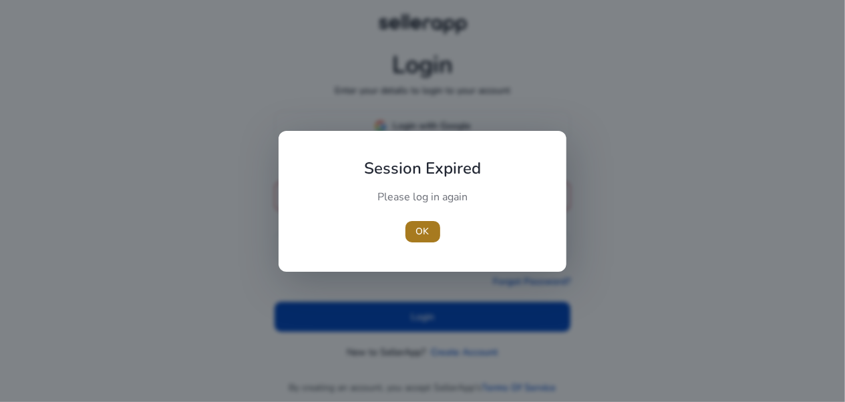
click at [420, 228] on span "OK" at bounding box center [422, 231] width 13 height 14
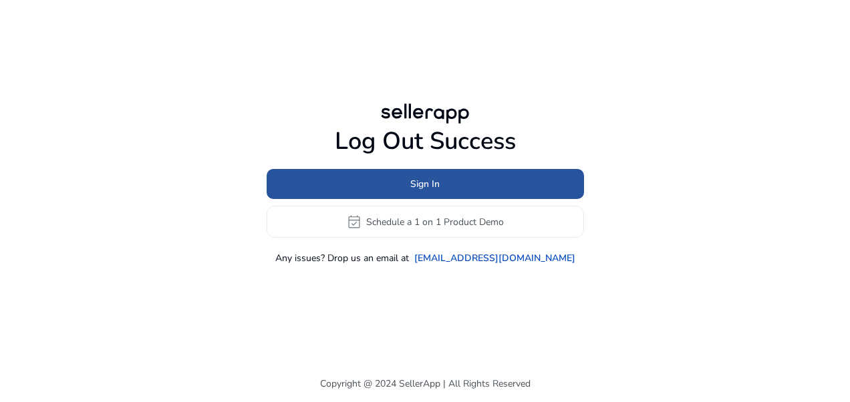
click at [446, 180] on span at bounding box center [425, 184] width 317 height 32
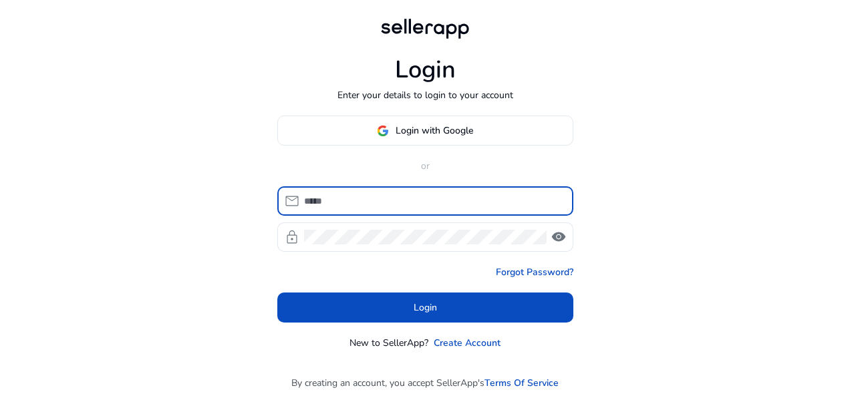
click at [408, 204] on input at bounding box center [433, 201] width 259 height 15
type input "**********"
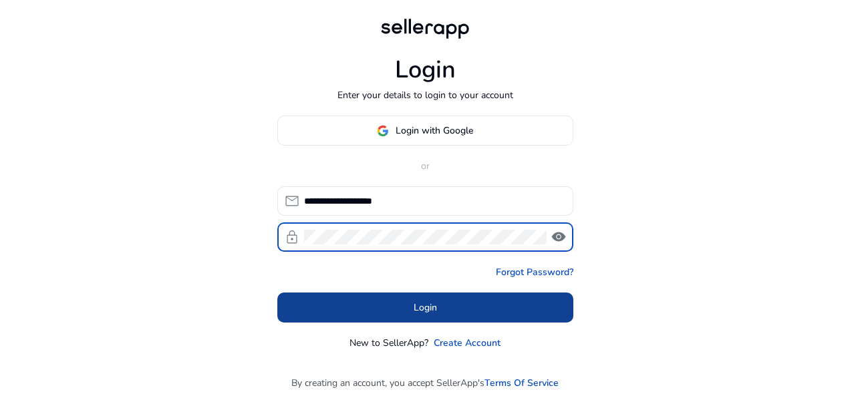
click at [385, 312] on span at bounding box center [425, 308] width 296 height 32
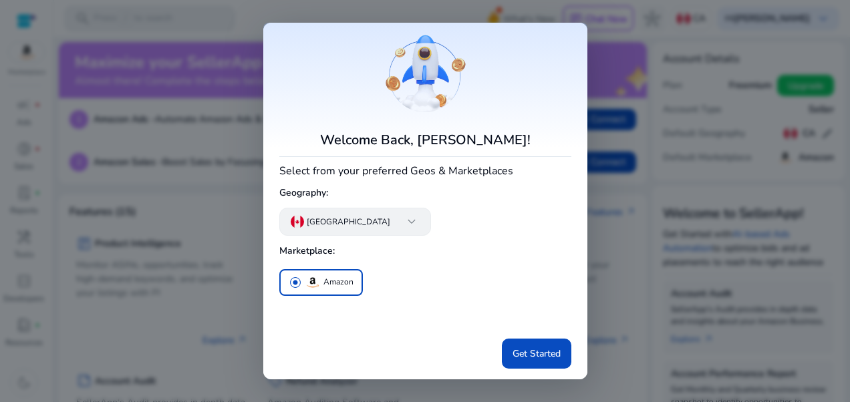
click at [403, 222] on span "keyboard_arrow_down" at bounding box center [411, 222] width 16 height 16
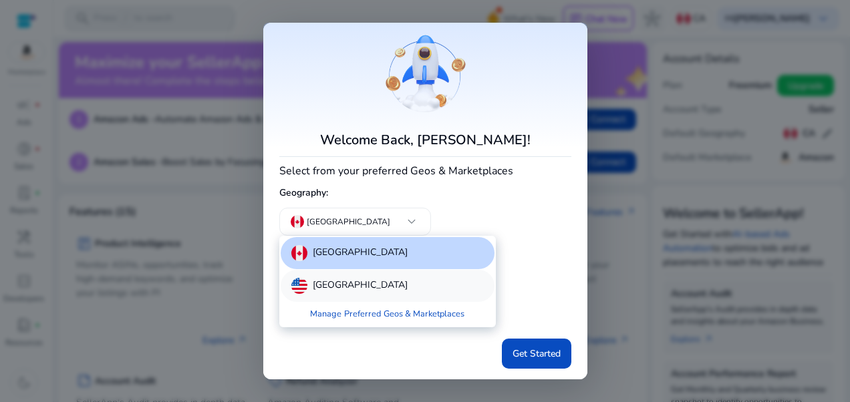
click at [335, 294] on div "[GEOGRAPHIC_DATA]" at bounding box center [388, 286] width 214 height 32
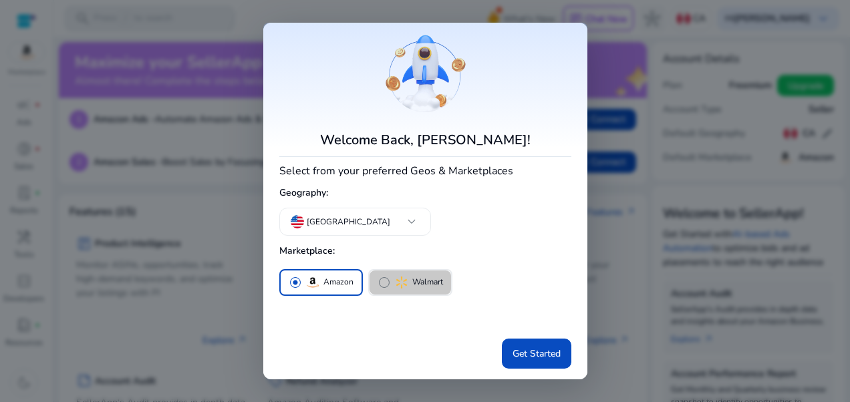
click at [412, 293] on button "radio_button_unchecked Walmart" at bounding box center [410, 283] width 82 height 24
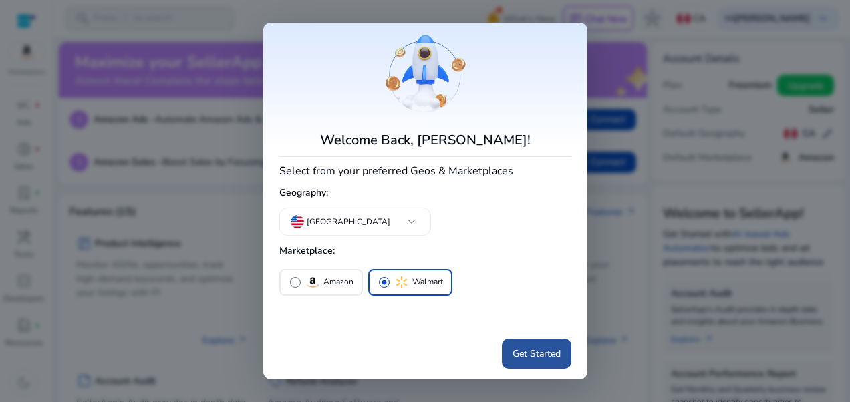
click at [524, 348] on span "Get Started" at bounding box center [536, 354] width 48 height 14
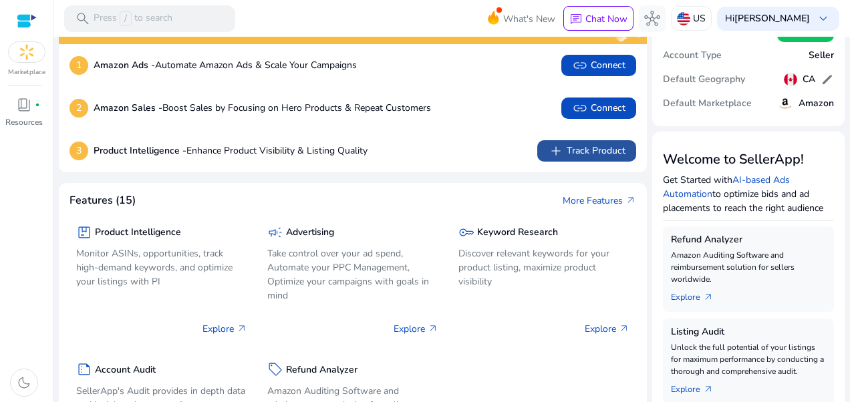
click at [575, 154] on span "add Track Product" at bounding box center [586, 151] width 77 height 16
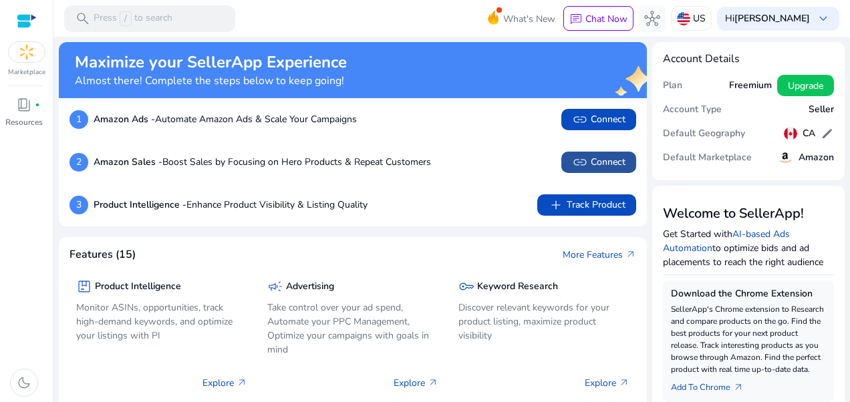
click at [587, 164] on span "link Connect" at bounding box center [598, 162] width 53 height 16
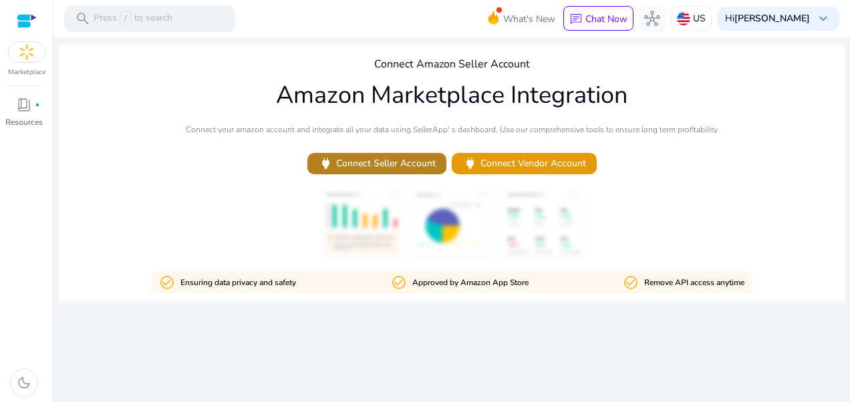
click at [400, 164] on span "power Connect Seller Account" at bounding box center [377, 163] width 118 height 15
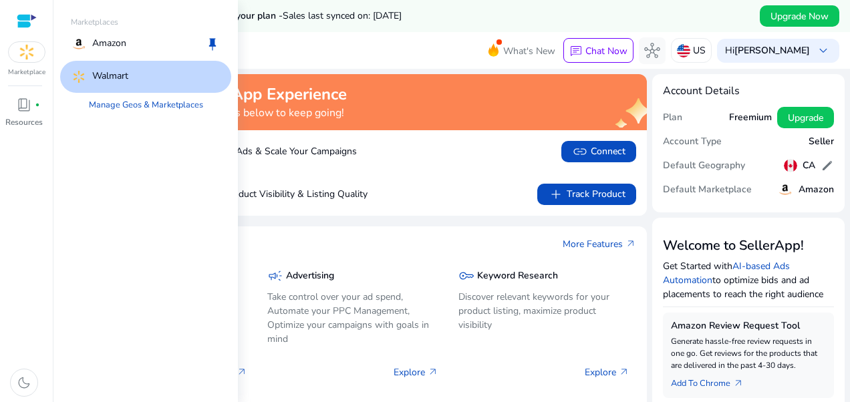
click at [35, 57] on img at bounding box center [27, 52] width 36 height 20
click at [118, 37] on p "Amazon" at bounding box center [109, 44] width 34 height 16
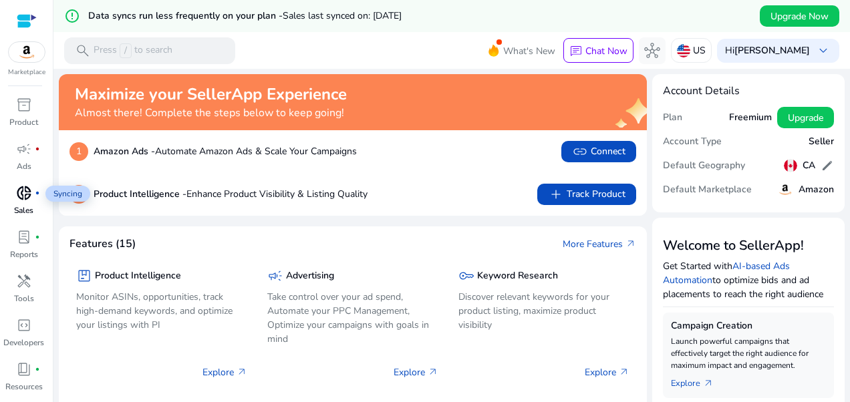
click at [19, 200] on span "donut_small" at bounding box center [24, 193] width 16 height 16
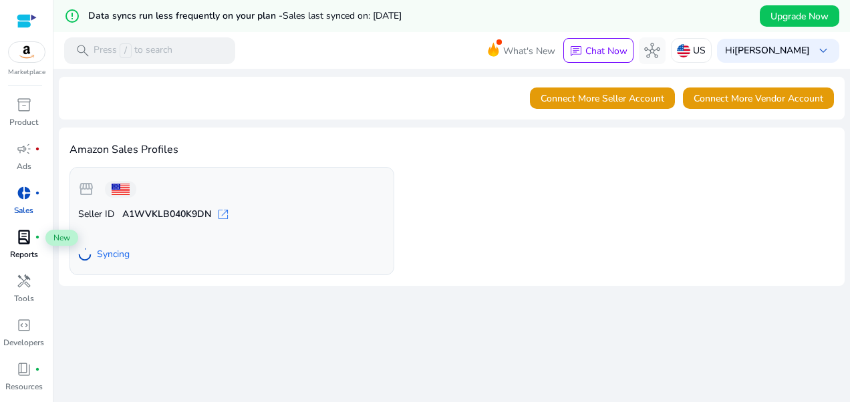
click at [25, 243] on span "lab_profile" at bounding box center [24, 237] width 16 height 16
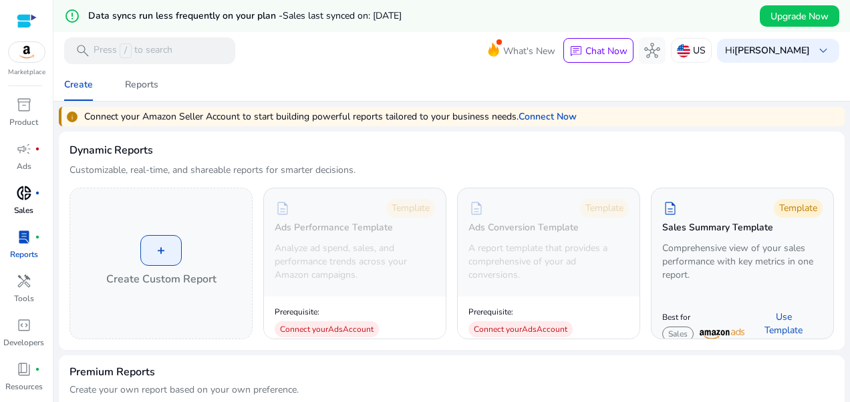
scroll to position [39, 0]
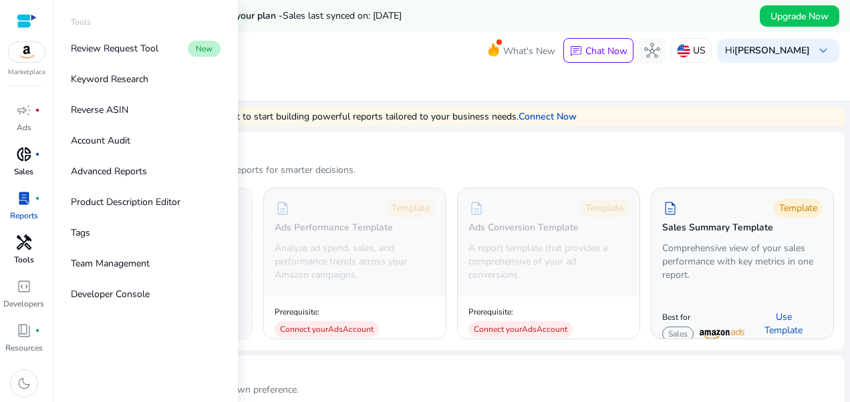
click at [24, 258] on p "Tools" at bounding box center [24, 260] width 20 height 12
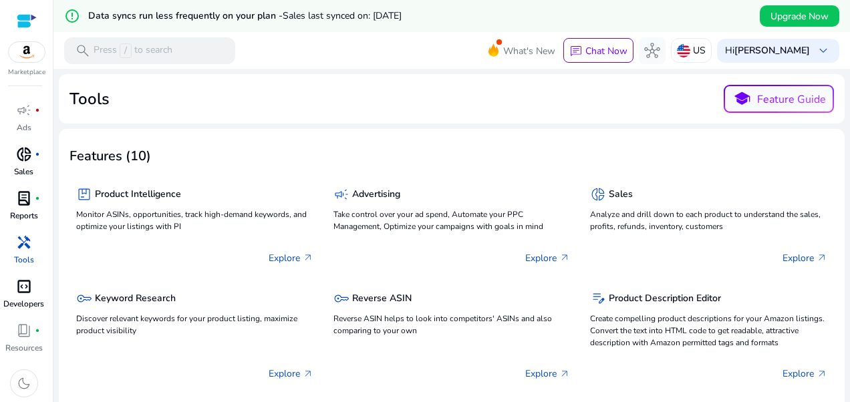
click at [22, 287] on span "code_blocks" at bounding box center [24, 287] width 16 height 16
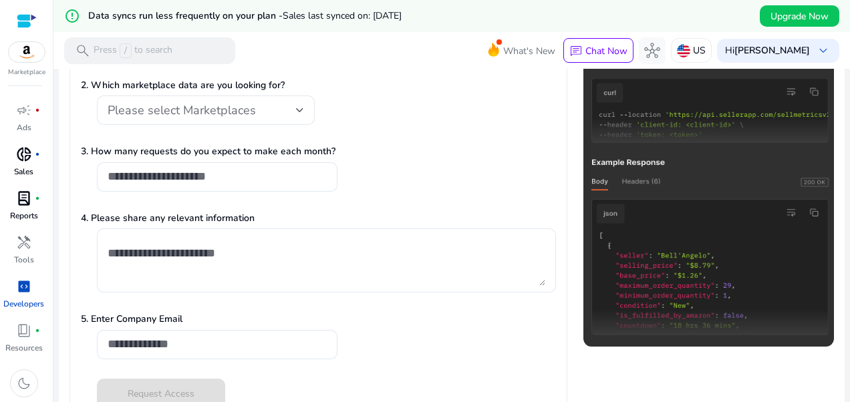
scroll to position [276, 0]
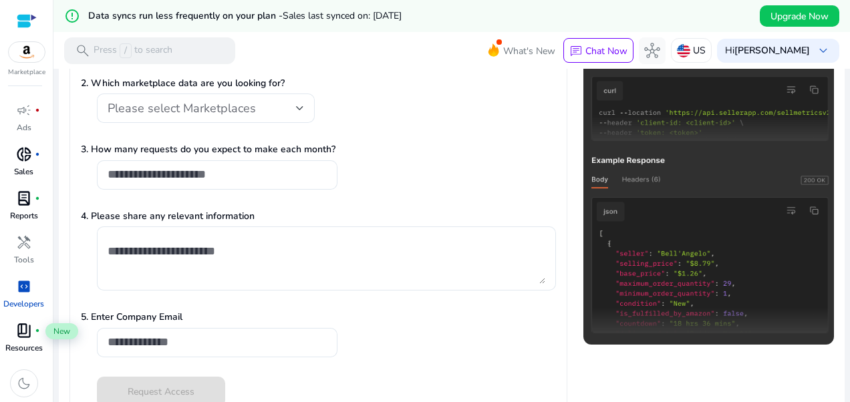
click at [24, 325] on span "book_4" at bounding box center [24, 331] width 16 height 16
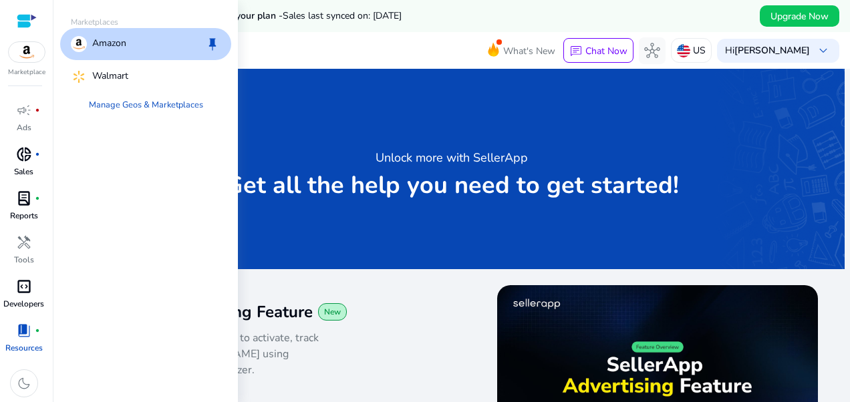
click at [33, 47] on img at bounding box center [27, 52] width 36 height 20
click at [122, 105] on link "Manage Geos & Marketplaces" at bounding box center [146, 105] width 136 height 24
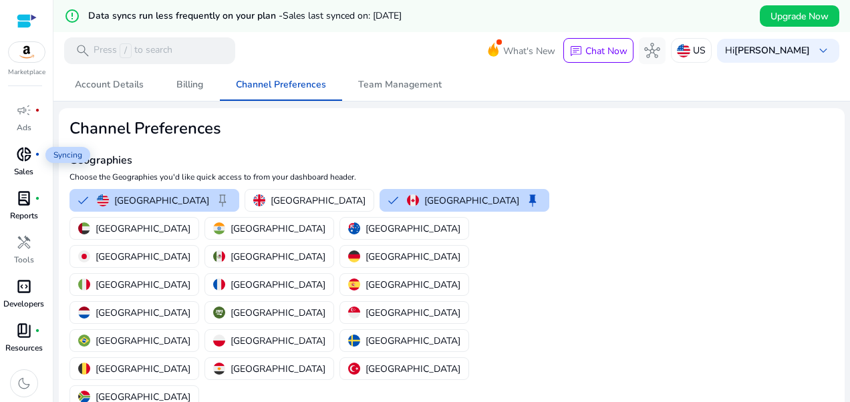
click at [21, 152] on span "donut_small" at bounding box center [24, 154] width 16 height 16
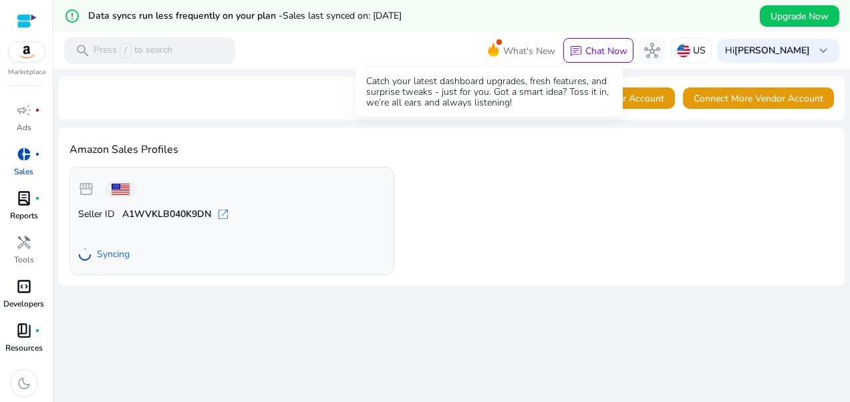
click at [503, 45] on span "What's New" at bounding box center [529, 50] width 52 height 23
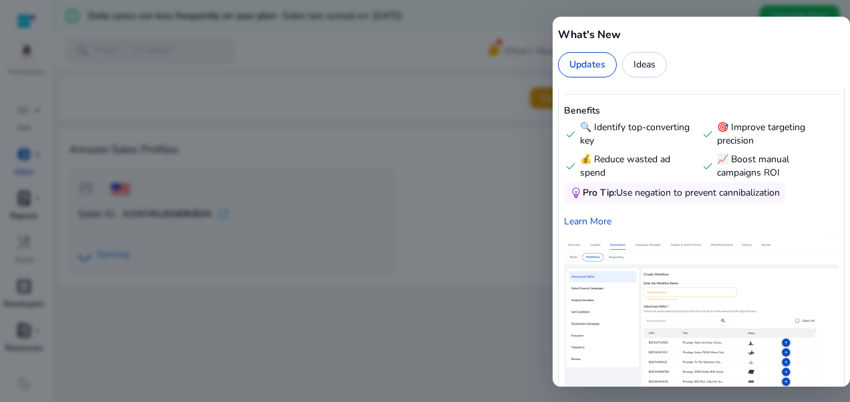
scroll to position [2208, 0]
click at [593, 20] on div "What's New Updates Ideas" at bounding box center [700, 47] width 297 height 61
click at [568, 31] on h5 "What's New" at bounding box center [701, 35] width 287 height 16
click at [456, 51] on div at bounding box center [425, 201] width 850 height 402
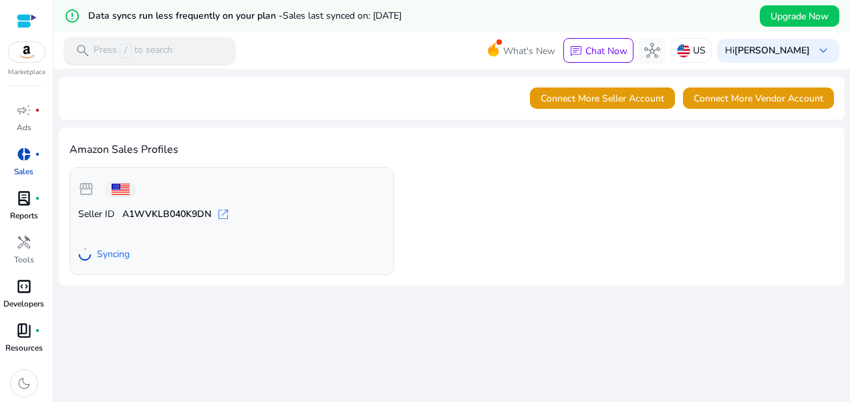
click at [100, 51] on p "Press / to search" at bounding box center [133, 50] width 79 height 15
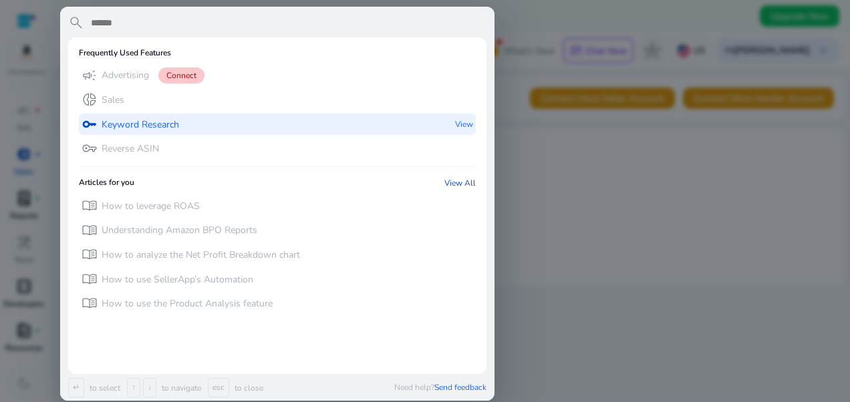
click at [153, 132] on div "key Keyword Research" at bounding box center [131, 125] width 98 height 22
